Goal: Task Accomplishment & Management: Manage account settings

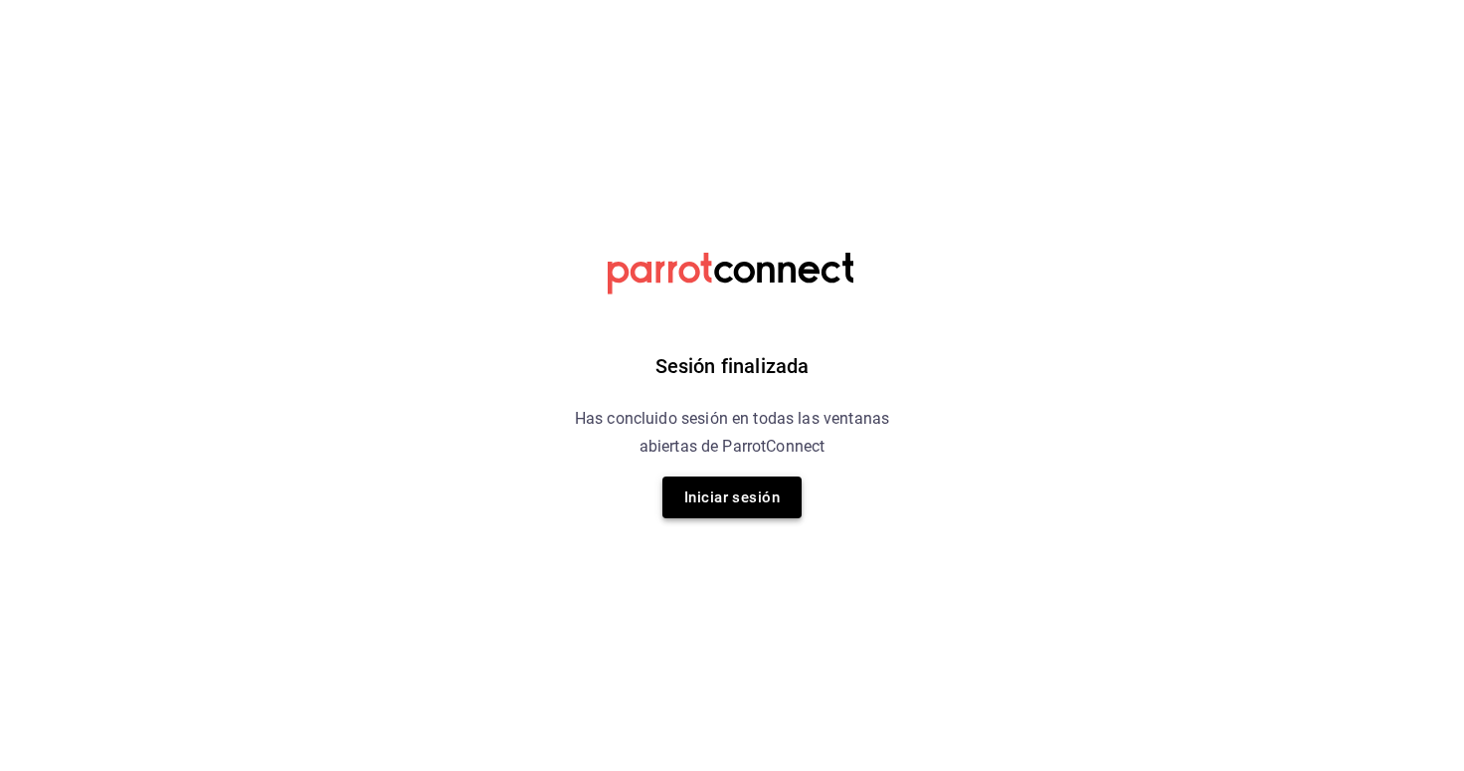
click at [790, 492] on button "Iniciar sesión" at bounding box center [731, 497] width 139 height 42
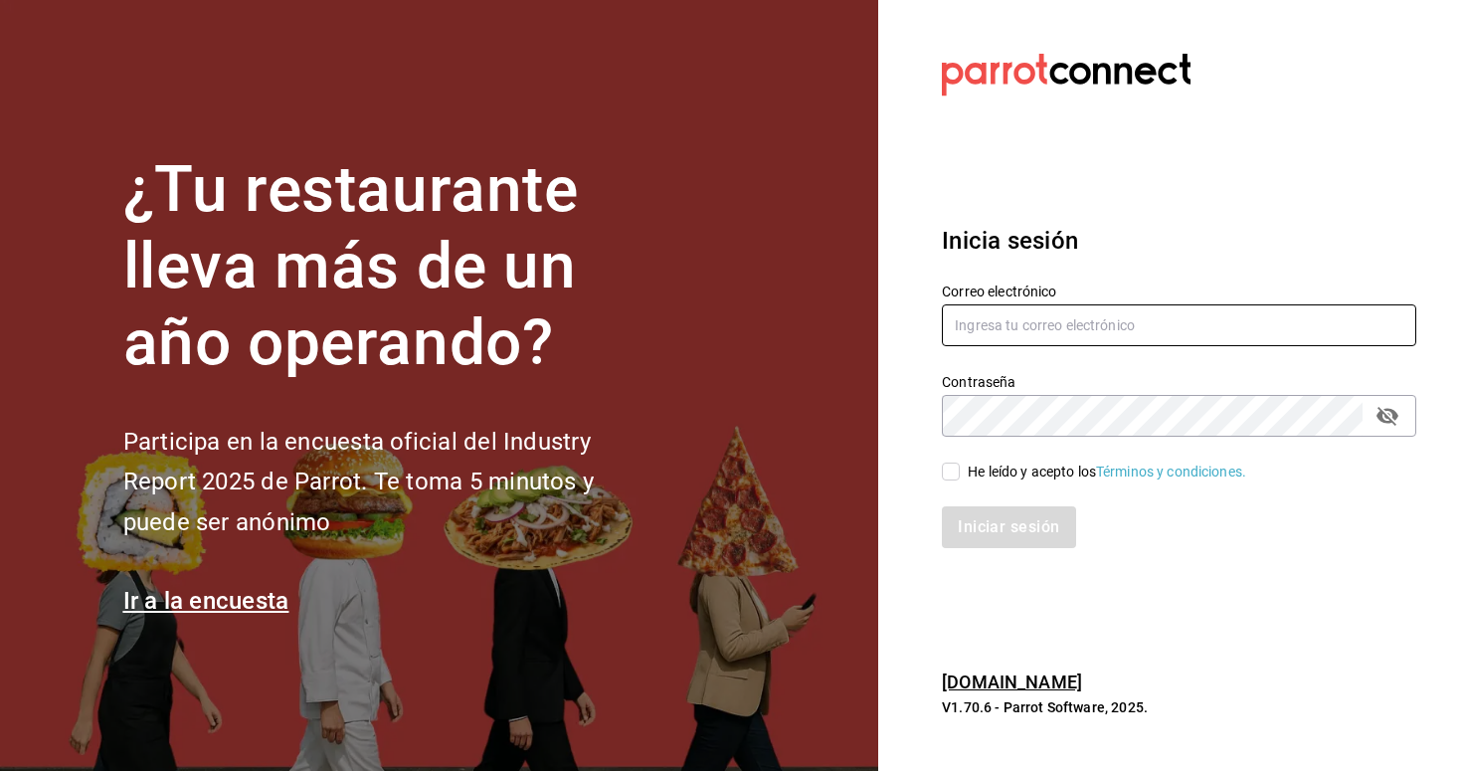
click at [1123, 328] on input "text" at bounding box center [1179, 325] width 474 height 42
type input "[EMAIL_ADDRESS][DOMAIN_NAME]"
click at [949, 468] on input "He leído y acepto los Términos y condiciones." at bounding box center [951, 472] width 18 height 18
checkbox input "true"
click at [971, 513] on button "Iniciar sesión" at bounding box center [1009, 527] width 135 height 42
